Goal: Information Seeking & Learning: Learn about a topic

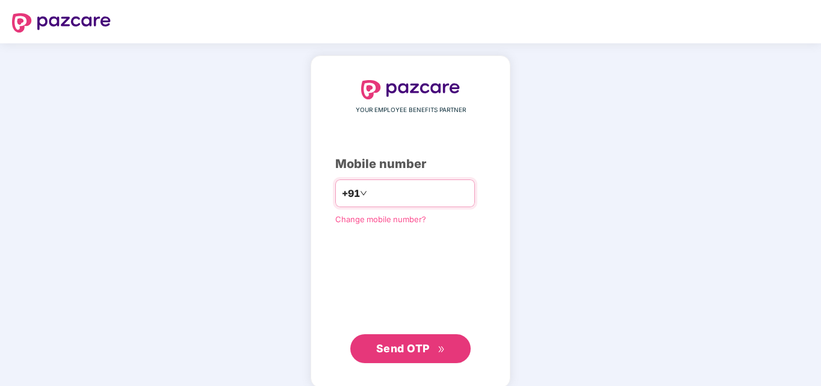
click at [409, 191] on input "number" at bounding box center [419, 193] width 99 height 19
type input "**********"
click at [402, 344] on span "Send OTP" at bounding box center [403, 348] width 54 height 13
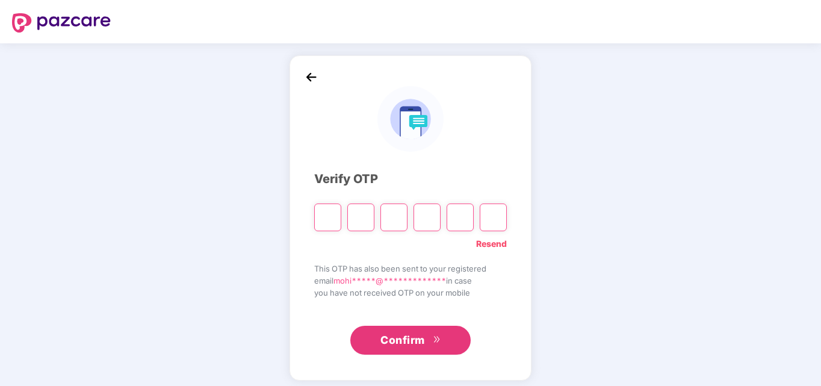
type input "*"
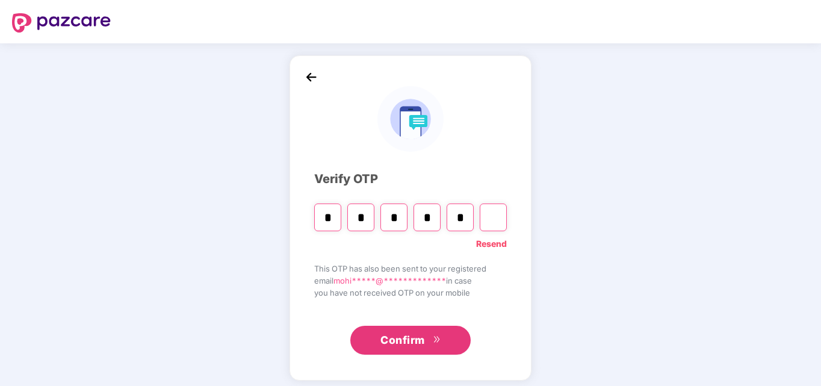
type input "*"
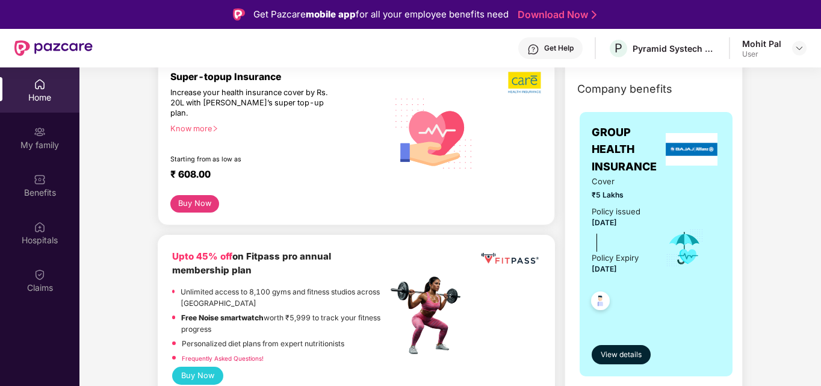
scroll to position [181, 0]
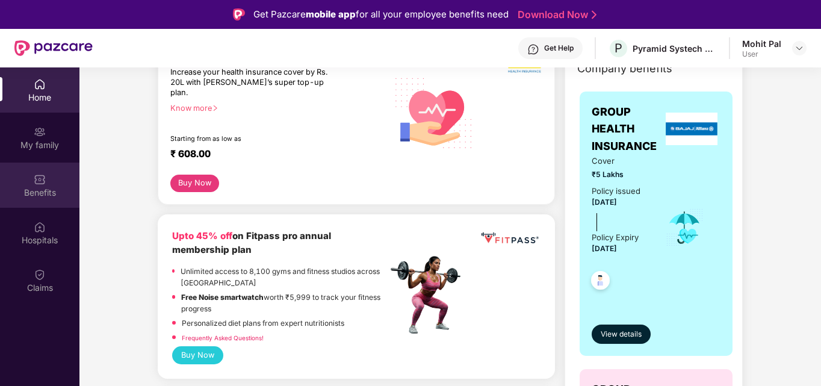
click at [39, 175] on img at bounding box center [40, 179] width 12 height 12
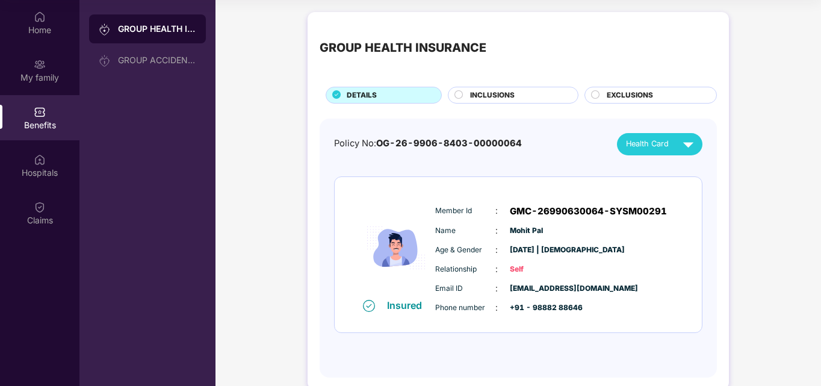
click at [672, 146] on div "Health Card" at bounding box center [662, 144] width 73 height 21
click at [692, 171] on img at bounding box center [690, 171] width 9 height 9
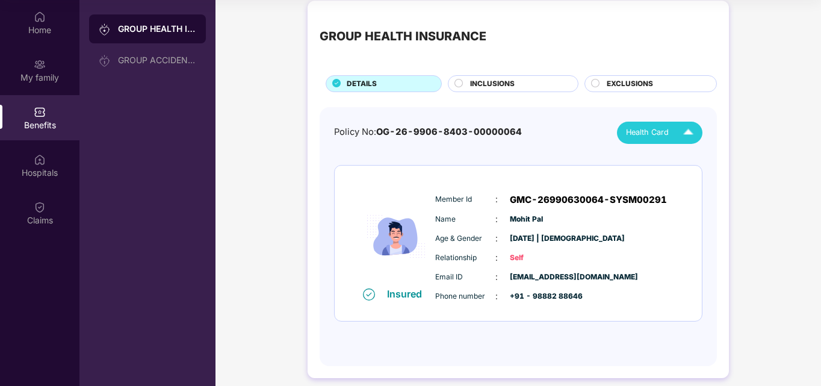
scroll to position [22, 0]
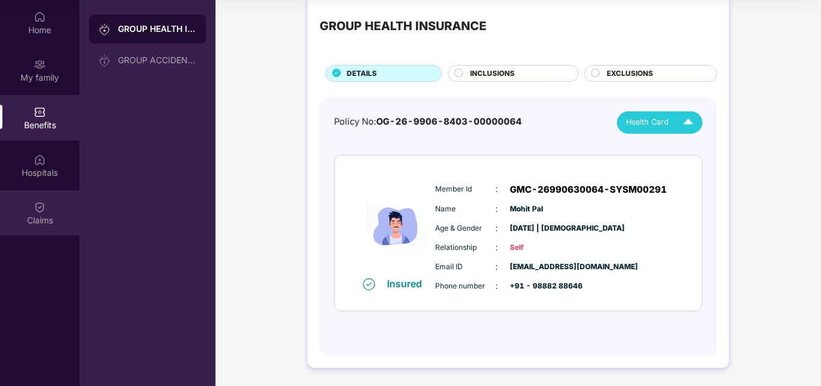
click at [37, 219] on div "Claims" at bounding box center [39, 220] width 79 height 12
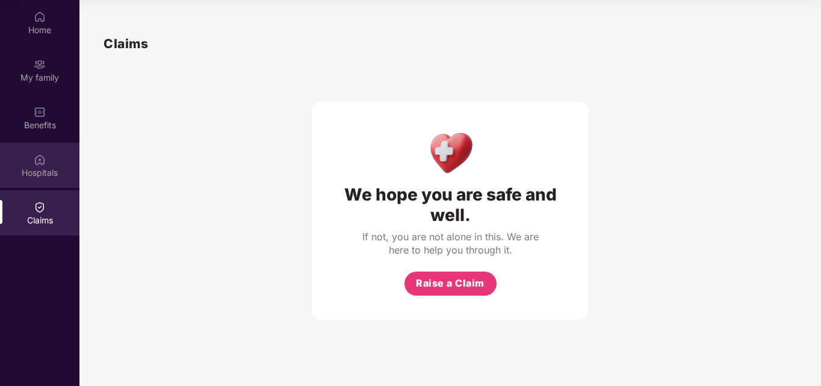
click at [38, 172] on div "Hospitals" at bounding box center [39, 173] width 79 height 12
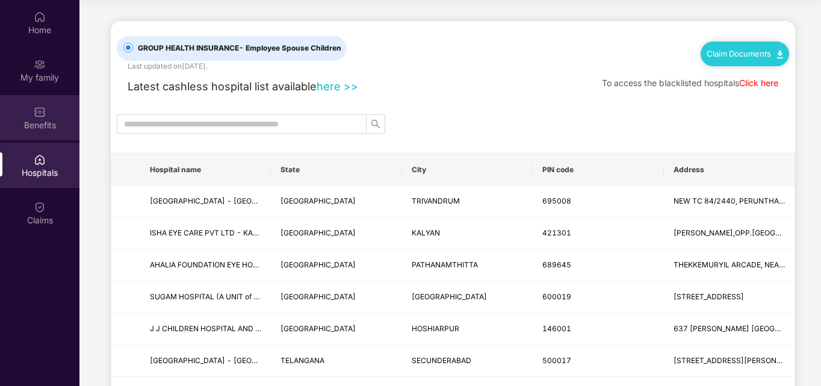
click at [29, 119] on div "Benefits" at bounding box center [39, 125] width 79 height 12
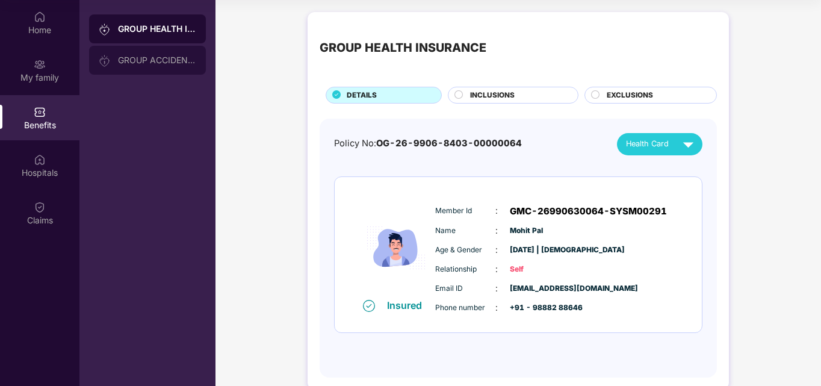
click at [166, 60] on div "GROUP ACCIDENTAL INSURANCE" at bounding box center [157, 60] width 78 height 10
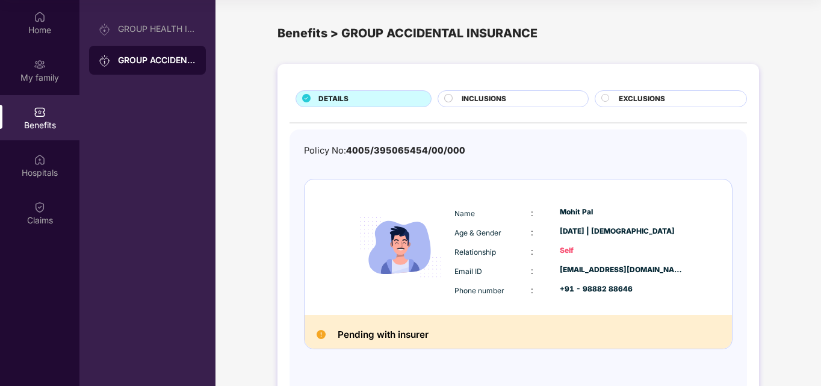
scroll to position [38, 0]
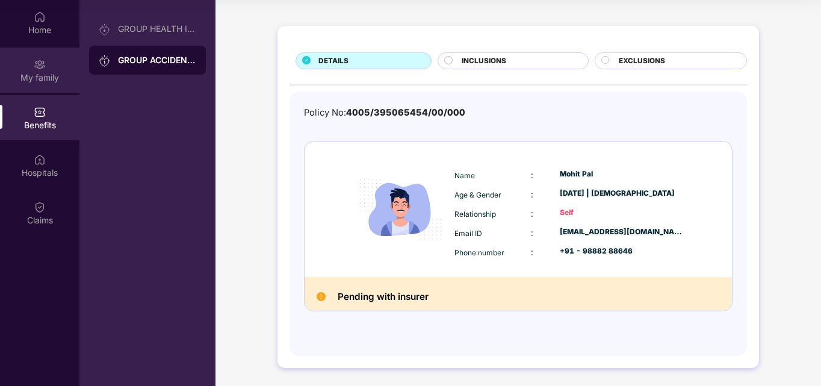
click at [28, 71] on div "My family" at bounding box center [39, 77] width 79 height 12
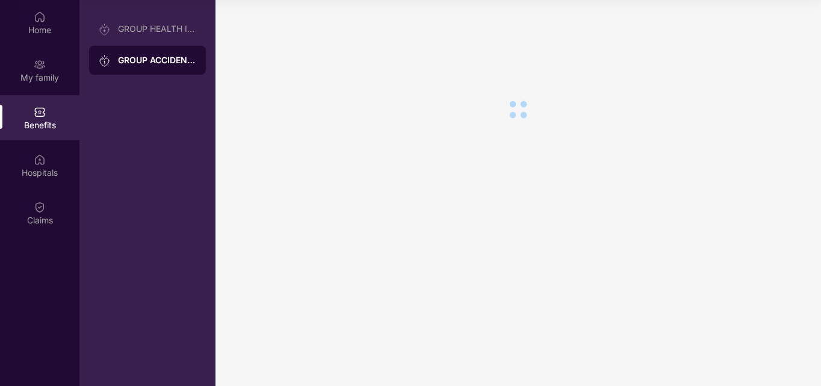
scroll to position [0, 0]
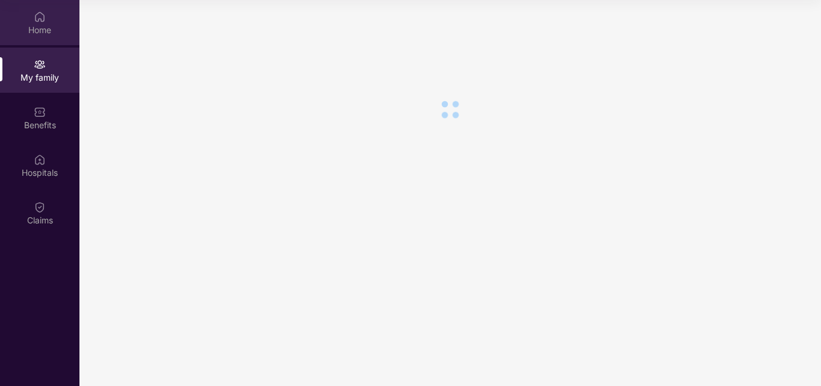
click at [34, 29] on div "Home" at bounding box center [39, 30] width 79 height 12
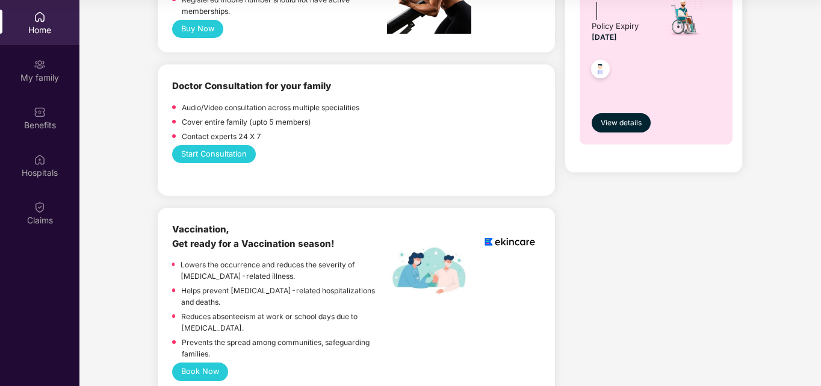
scroll to position [662, 0]
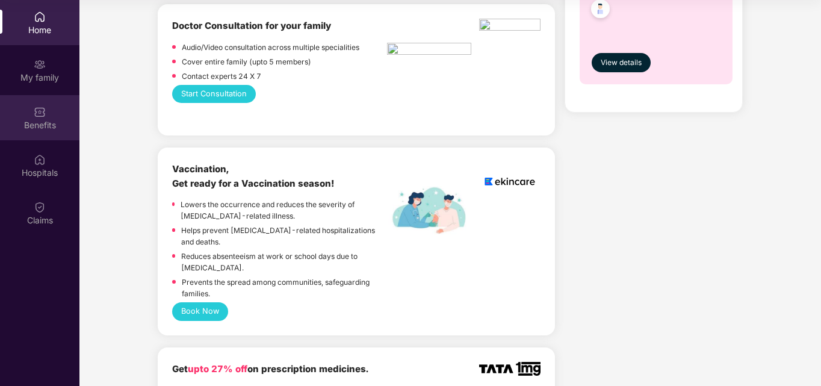
click at [42, 122] on div "Benefits" at bounding box center [39, 125] width 79 height 12
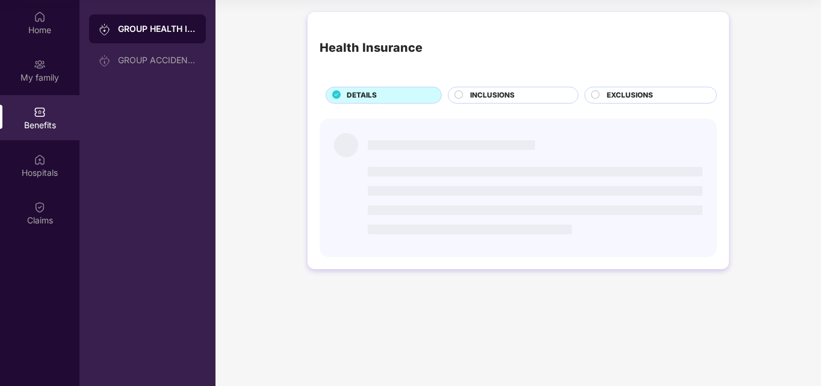
scroll to position [0, 0]
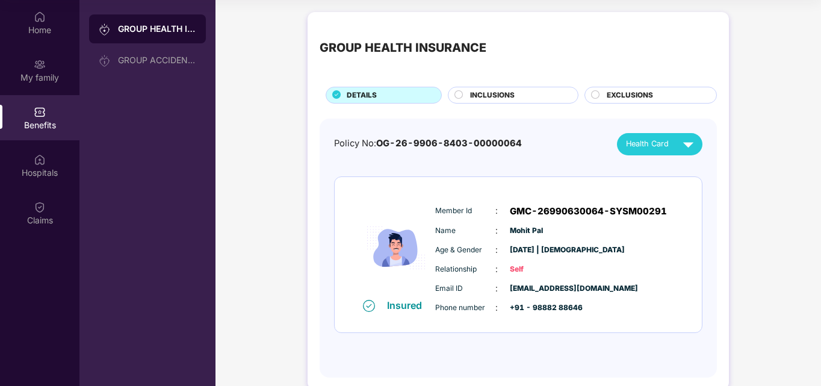
click at [502, 98] on span "INCLUSIONS" at bounding box center [492, 95] width 45 height 11
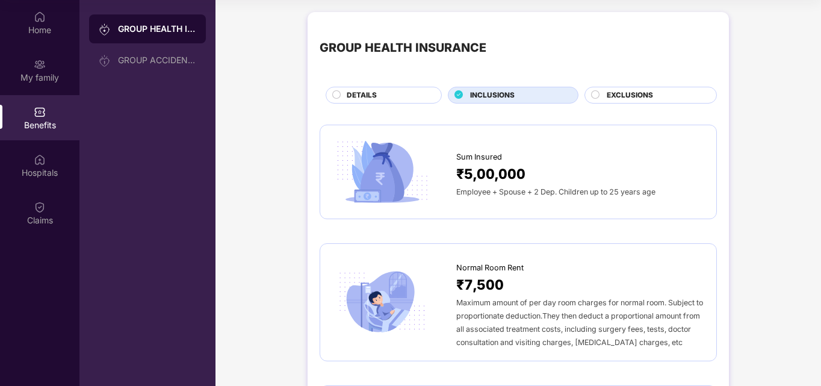
click at [622, 103] on div "EXCLUSIONS" at bounding box center [651, 95] width 132 height 17
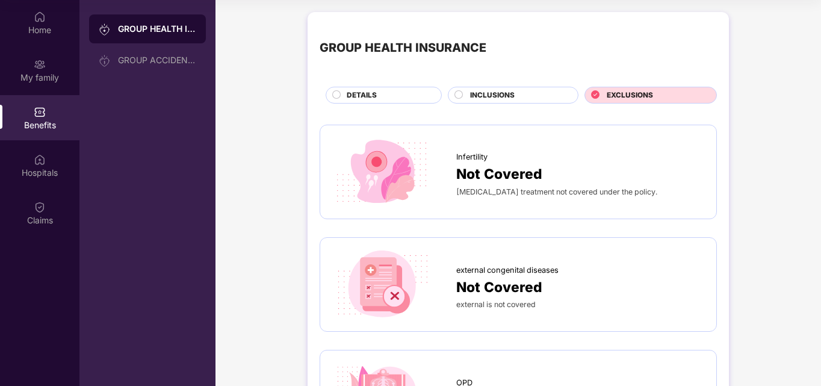
click at [622, 98] on span "EXCLUSIONS" at bounding box center [630, 95] width 46 height 11
click at [493, 91] on span "INCLUSIONS" at bounding box center [492, 95] width 45 height 11
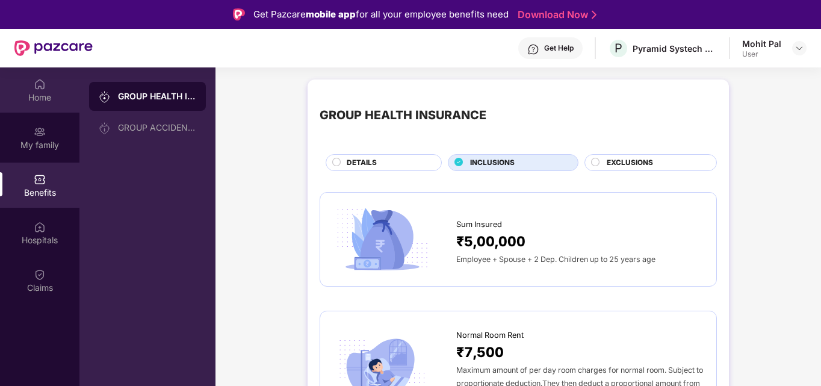
click at [44, 99] on div "Home" at bounding box center [39, 98] width 79 height 12
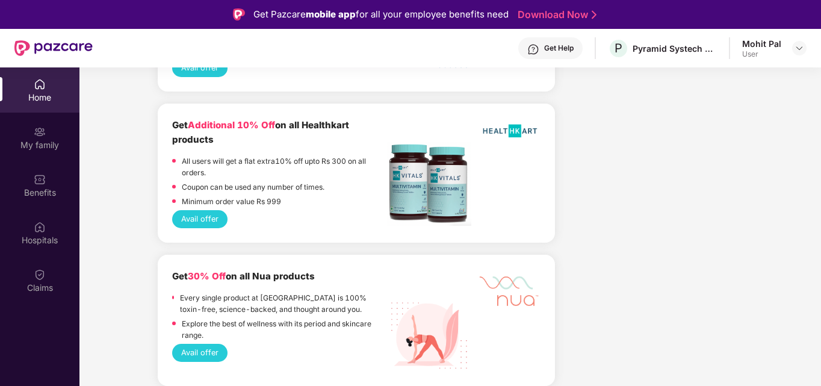
scroll to position [1565, 0]
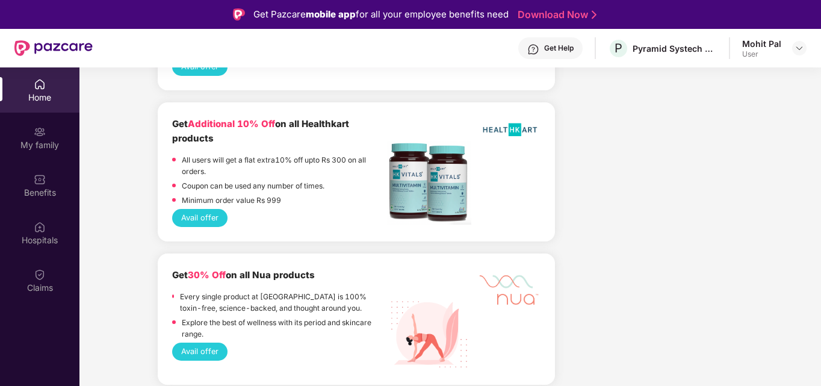
click at [198, 209] on button "Avail offer" at bounding box center [199, 218] width 55 height 18
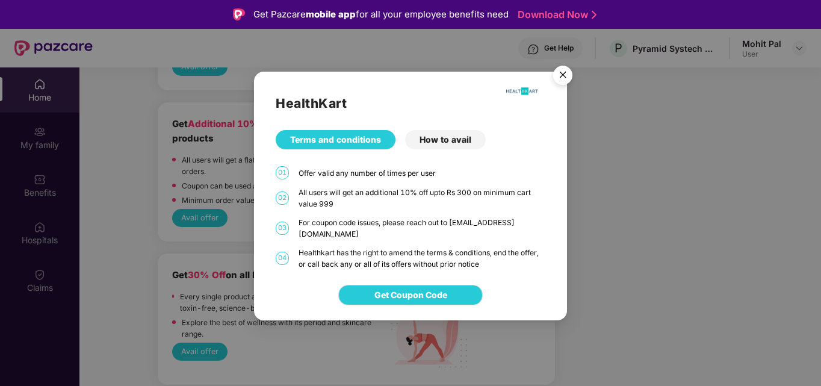
click at [558, 78] on img "Close" at bounding box center [563, 77] width 34 height 34
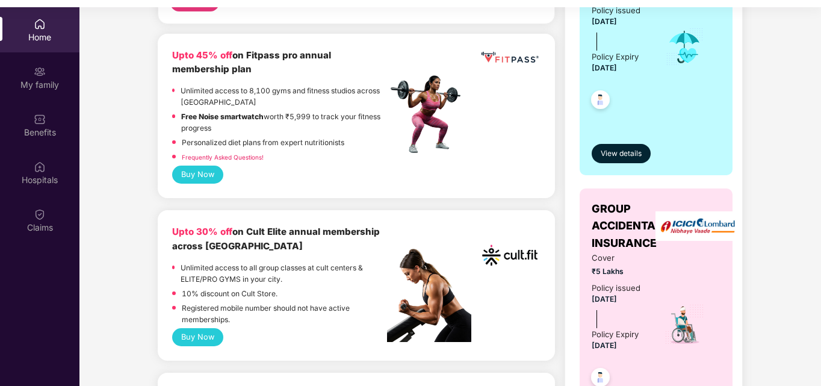
scroll to position [0, 0]
